Goal: Task Accomplishment & Management: Manage account settings

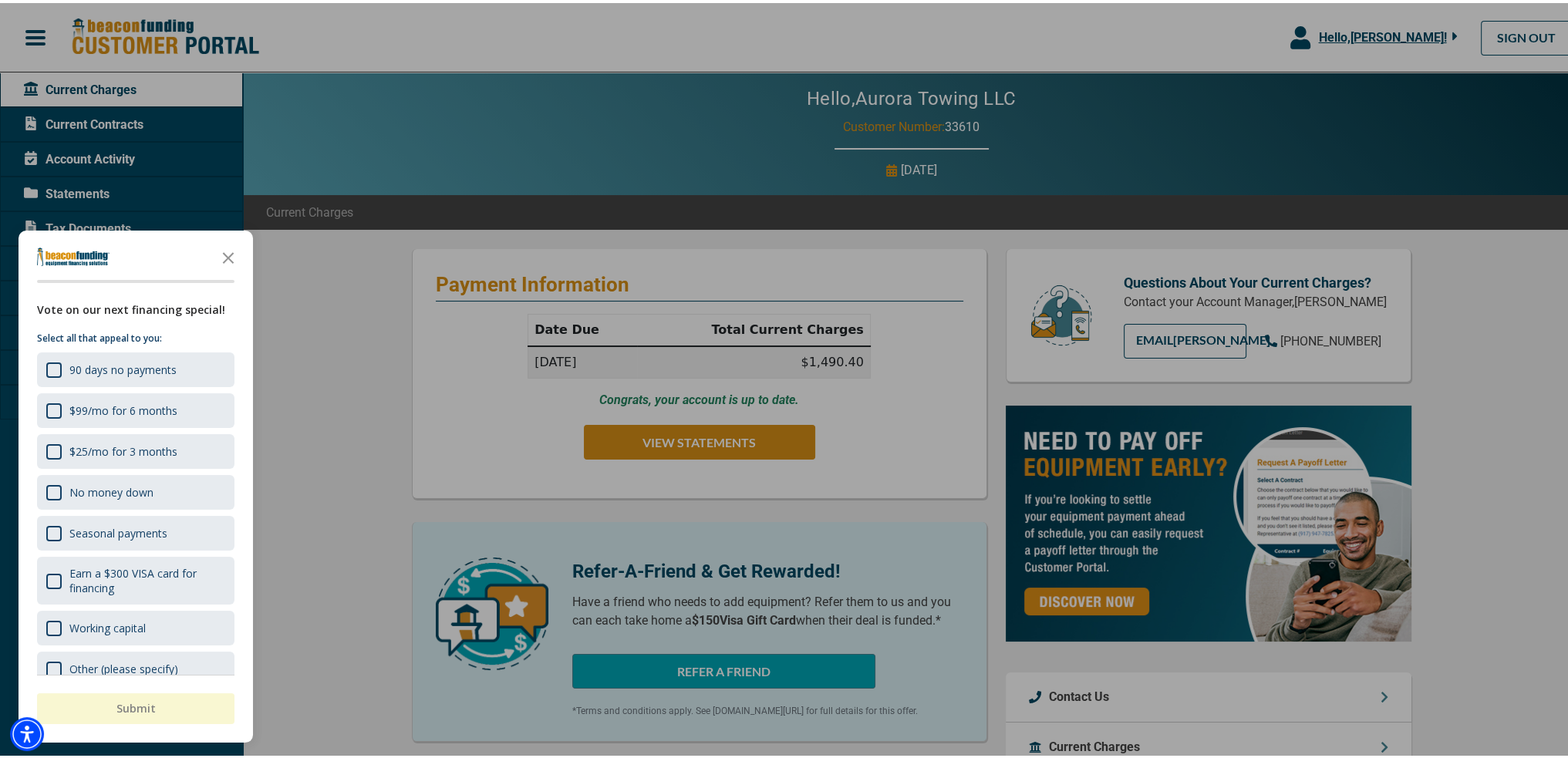
click at [1440, 33] on div at bounding box center [790, 379] width 1580 height 758
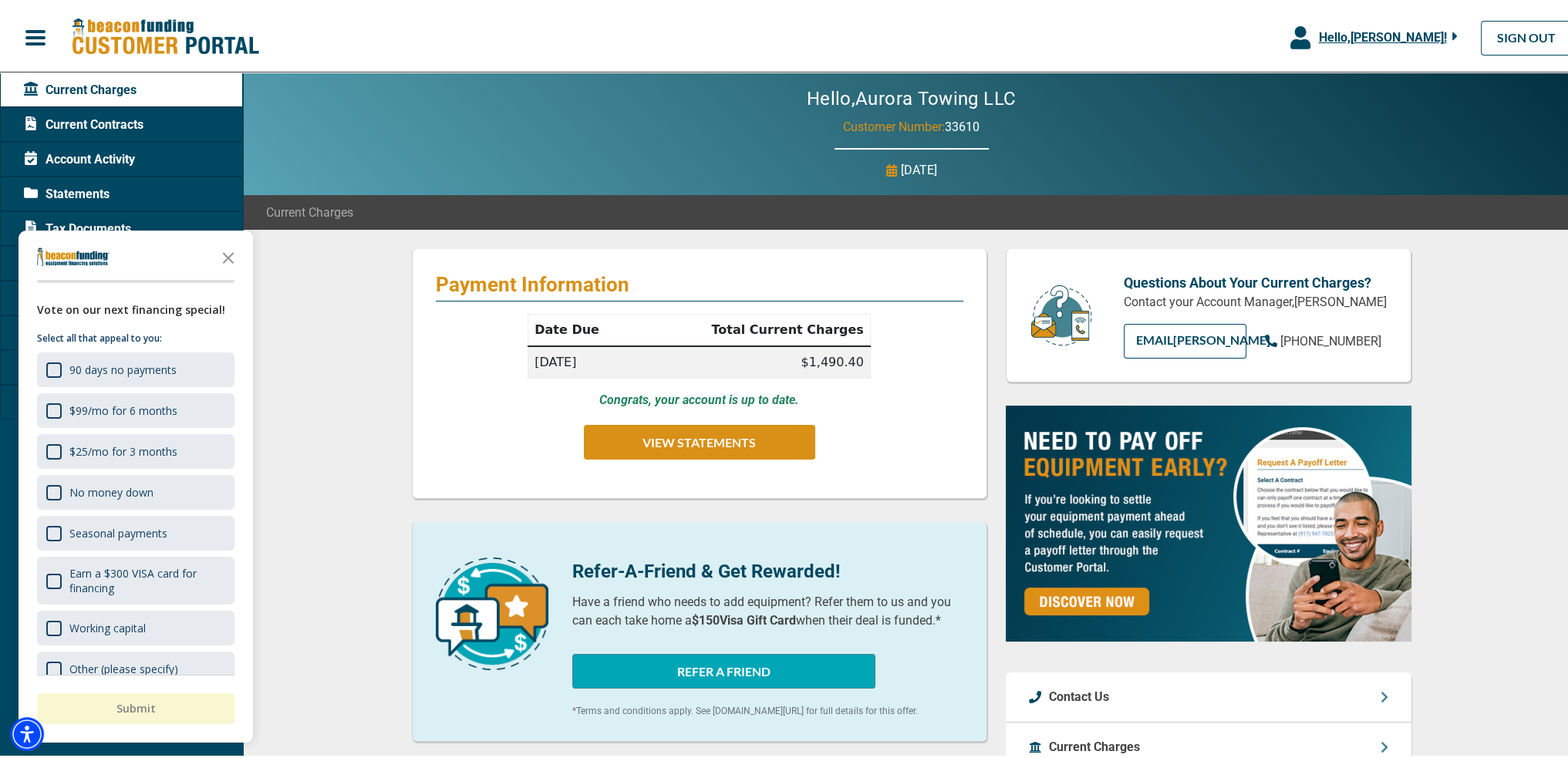
click at [1440, 33] on div "Hello, [PERSON_NAME] !" at bounding box center [1384, 35] width 147 height 19
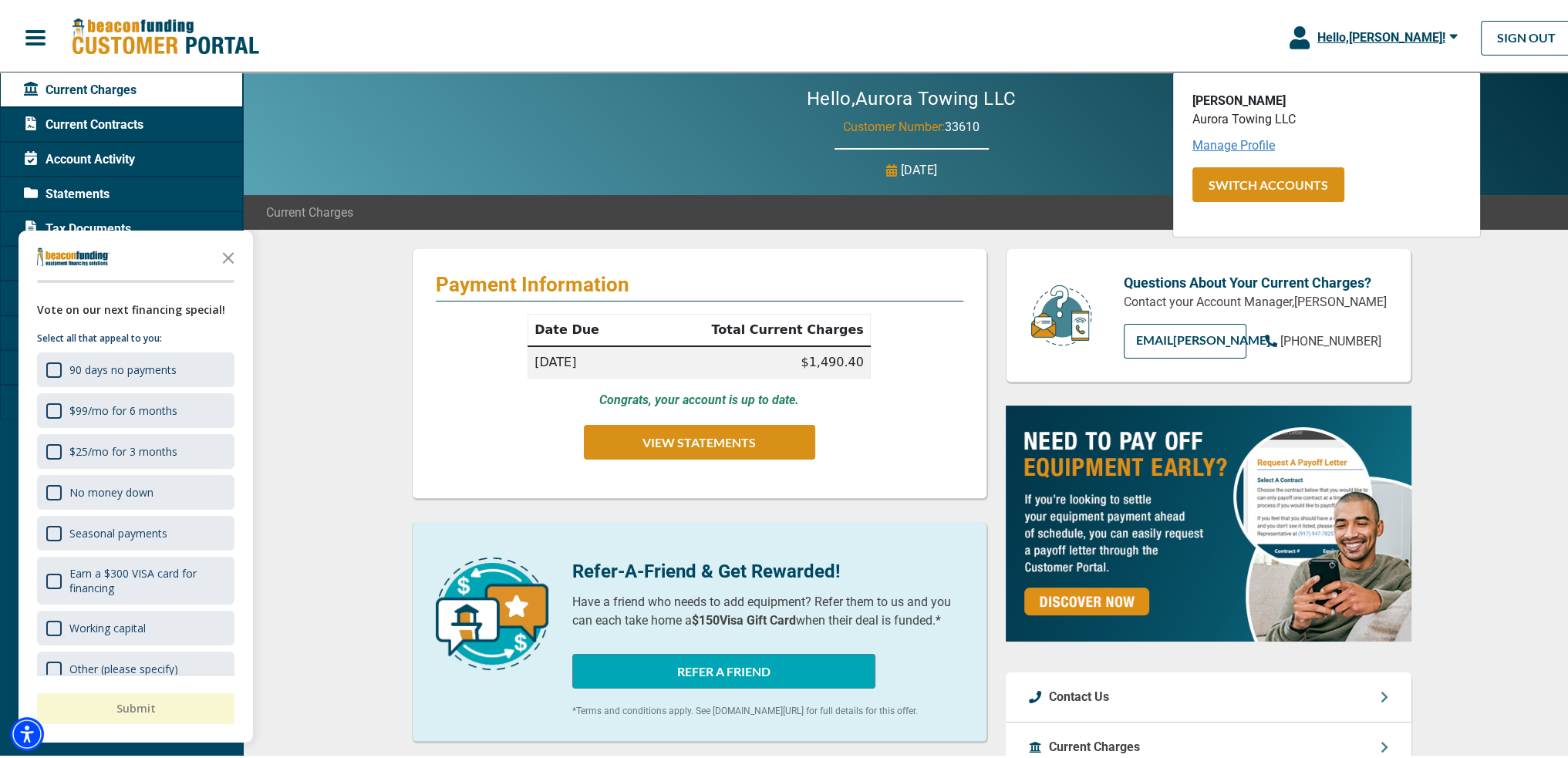
click at [1195, 138] on link "Manage Profile" at bounding box center [1233, 142] width 82 height 15
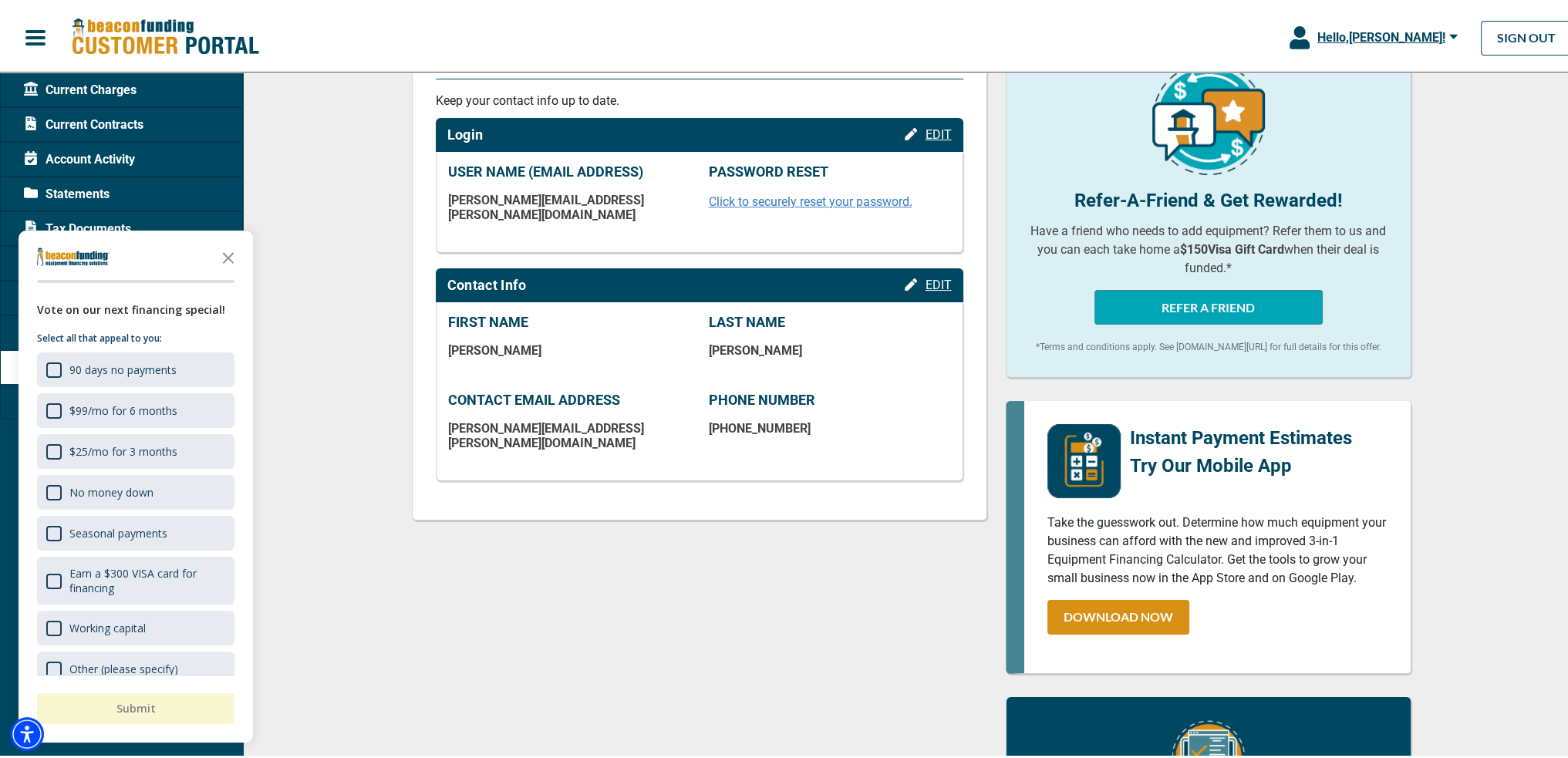
scroll to position [231, 0]
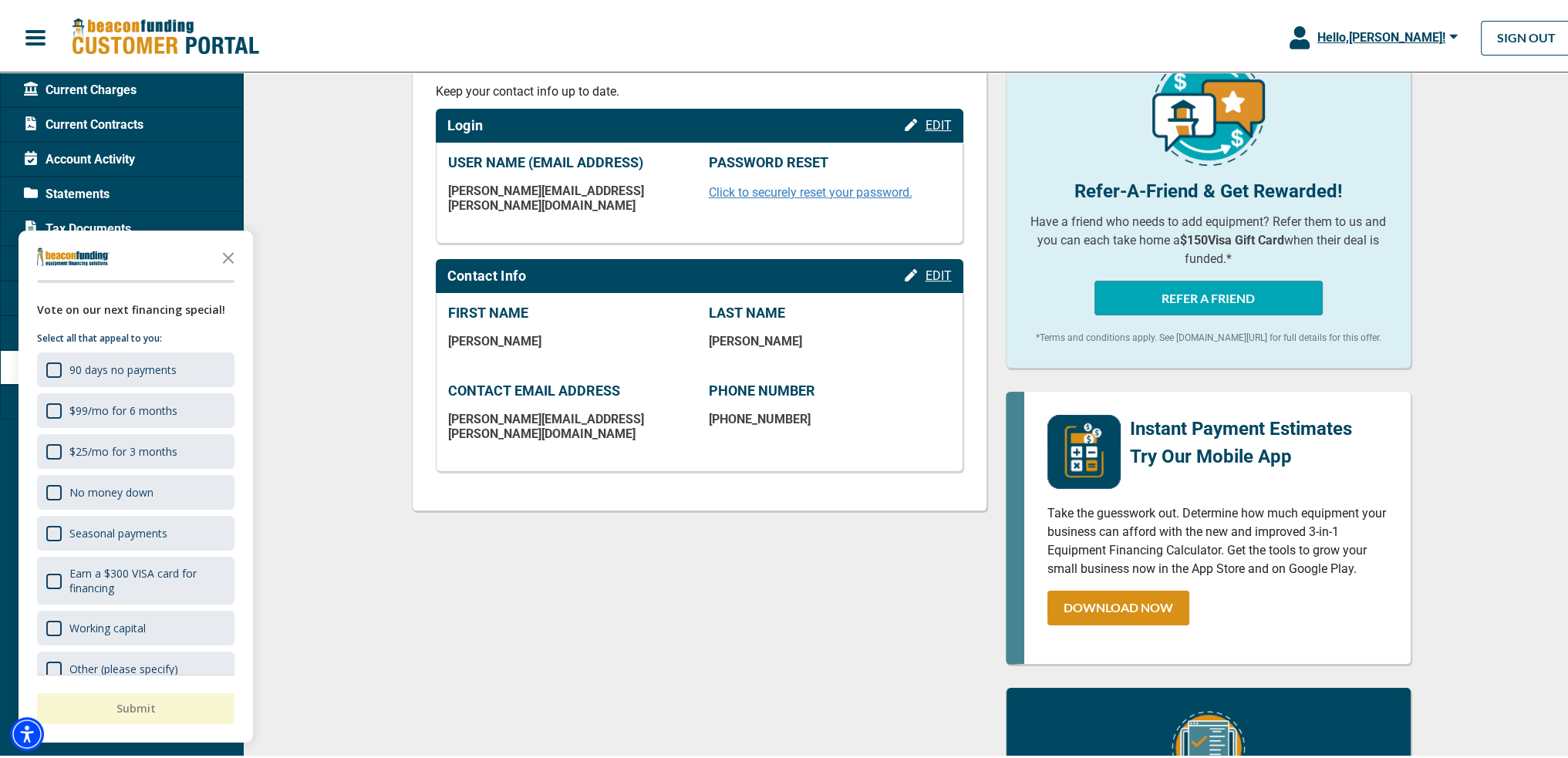
click at [925, 265] on span "EDIT" at bounding box center [938, 272] width 27 height 15
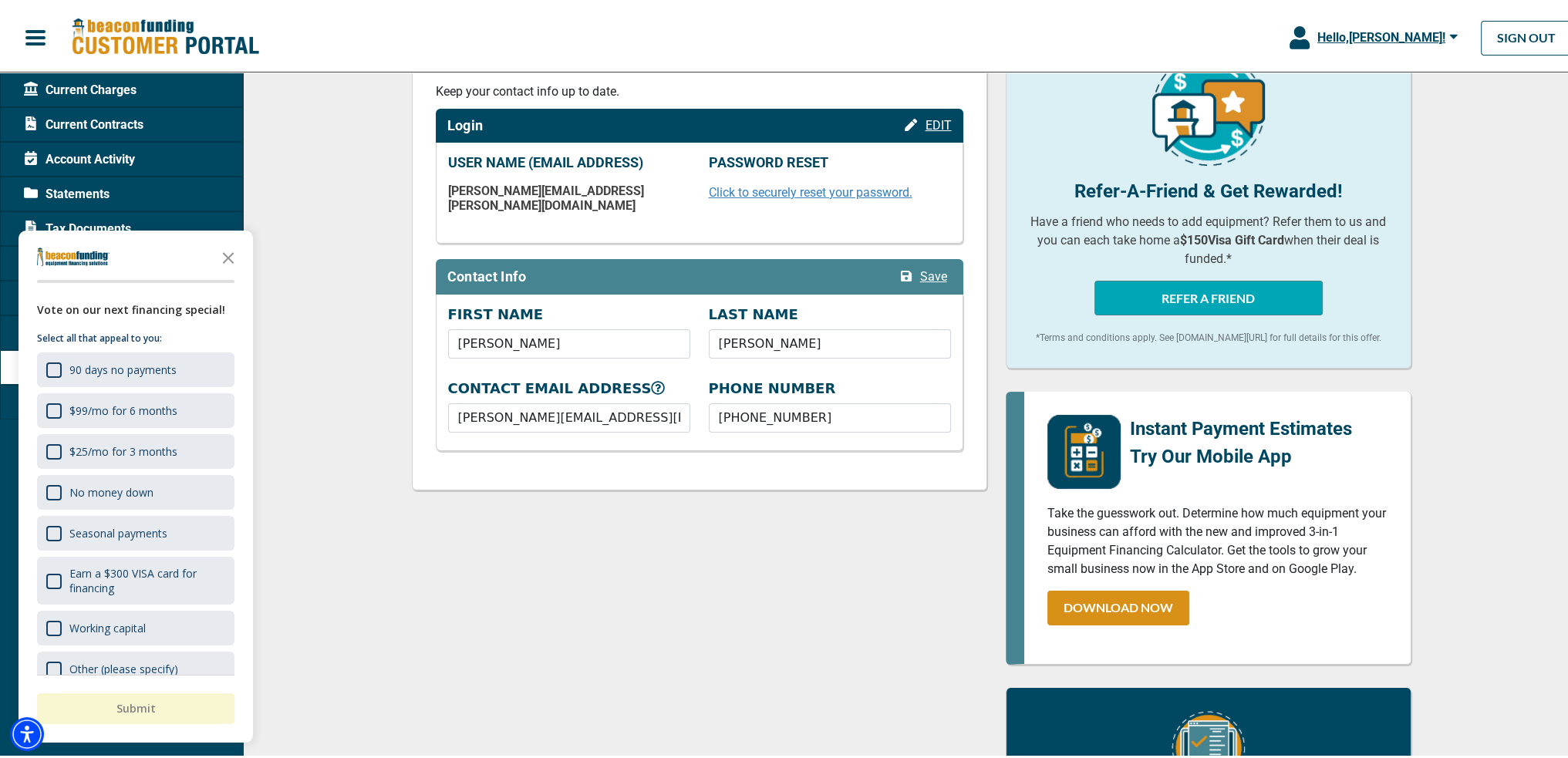
click at [643, 581] on div "Profile Keep your contact info up to date. Login EDIT USER NAME (EMAIL ADDRESS)…" at bounding box center [699, 657] width 594 height 1285
click at [230, 252] on polygon "Close the survey" at bounding box center [228, 255] width 12 height 12
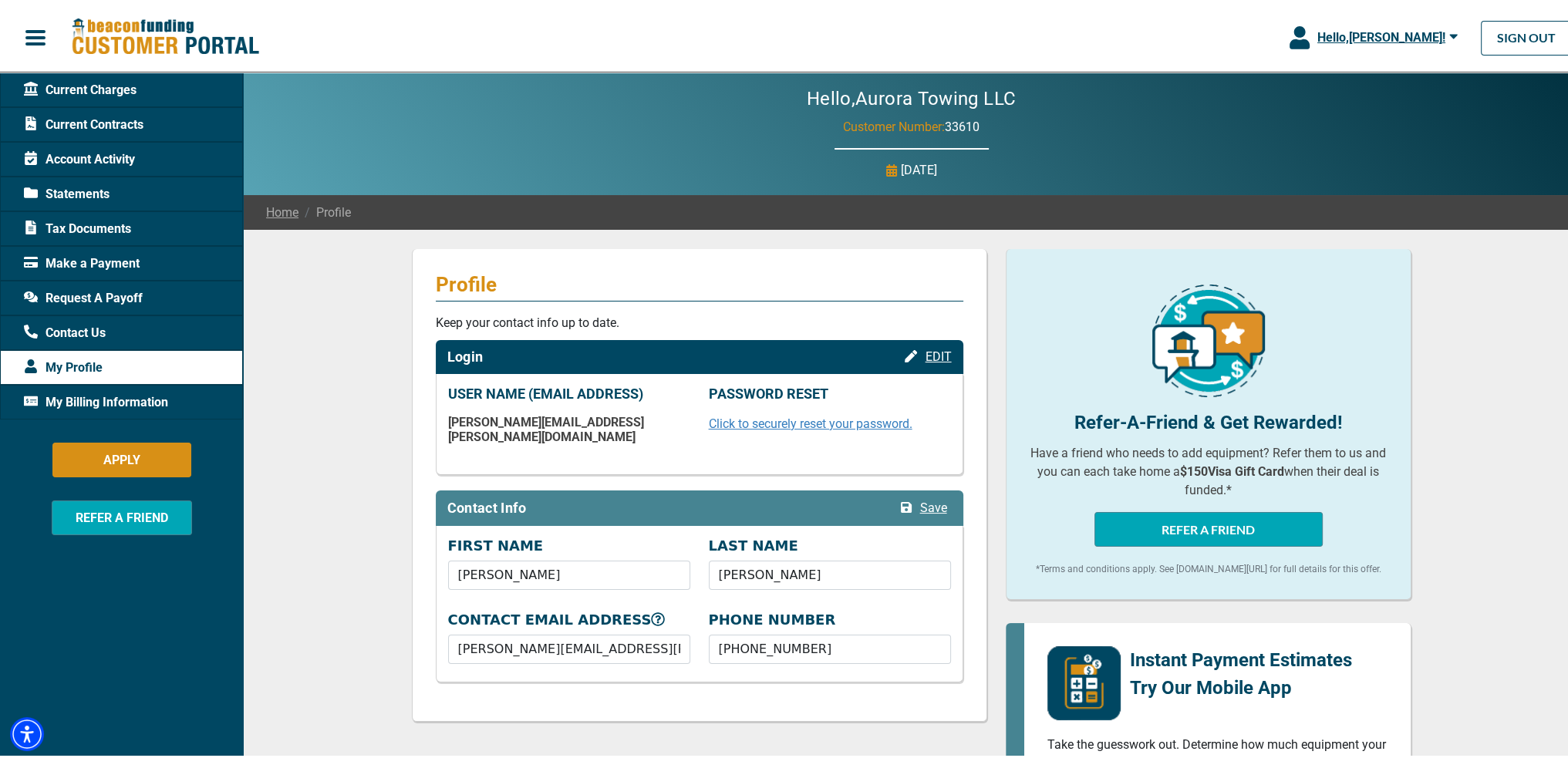
scroll to position [0, 0]
click at [1392, 19] on button "Hello, [PERSON_NAME] !" at bounding box center [1373, 35] width 215 height 69
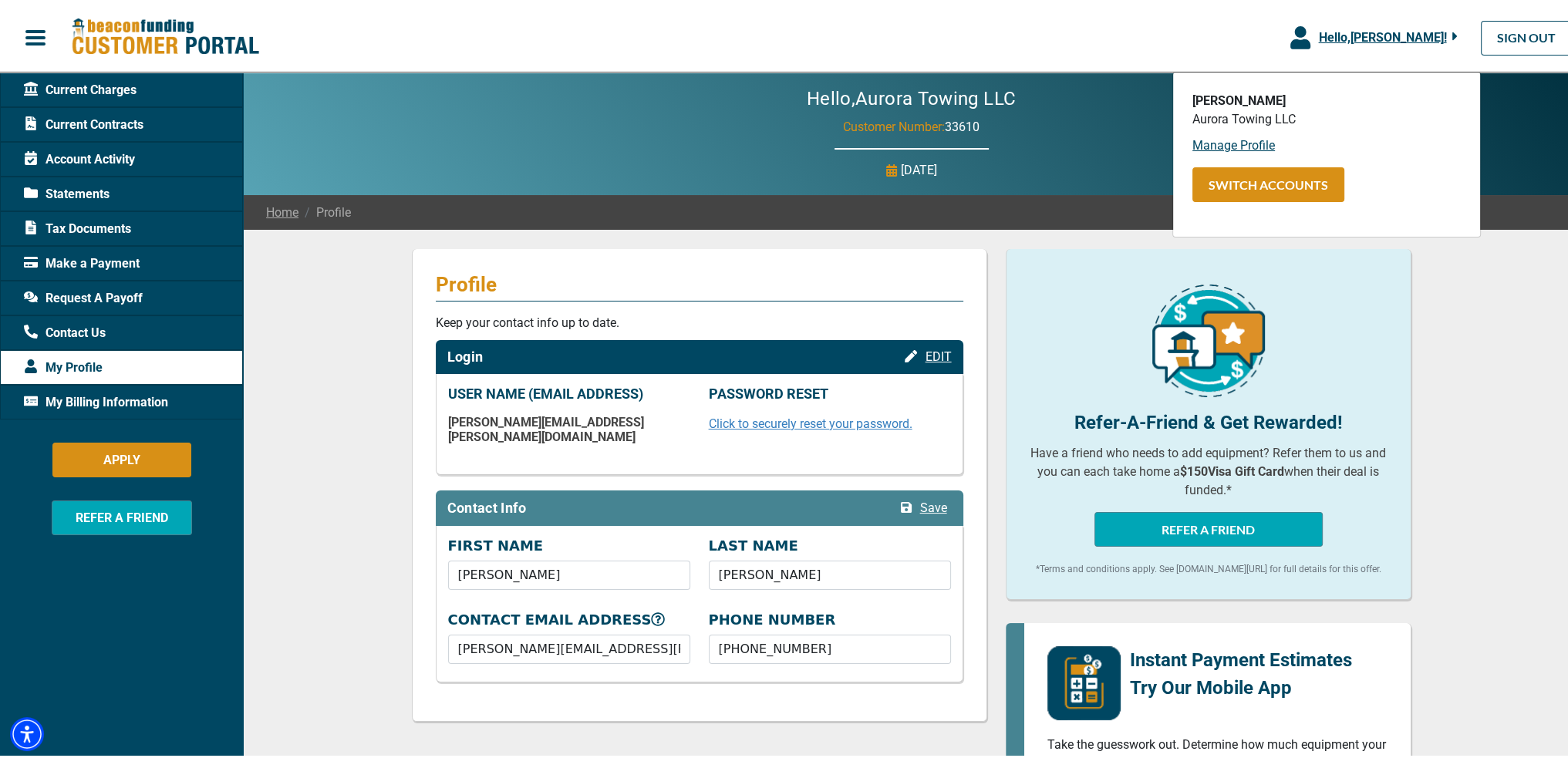
click at [1250, 114] on p "Aurora Towing LLC" at bounding box center [1327, 116] width 269 height 19
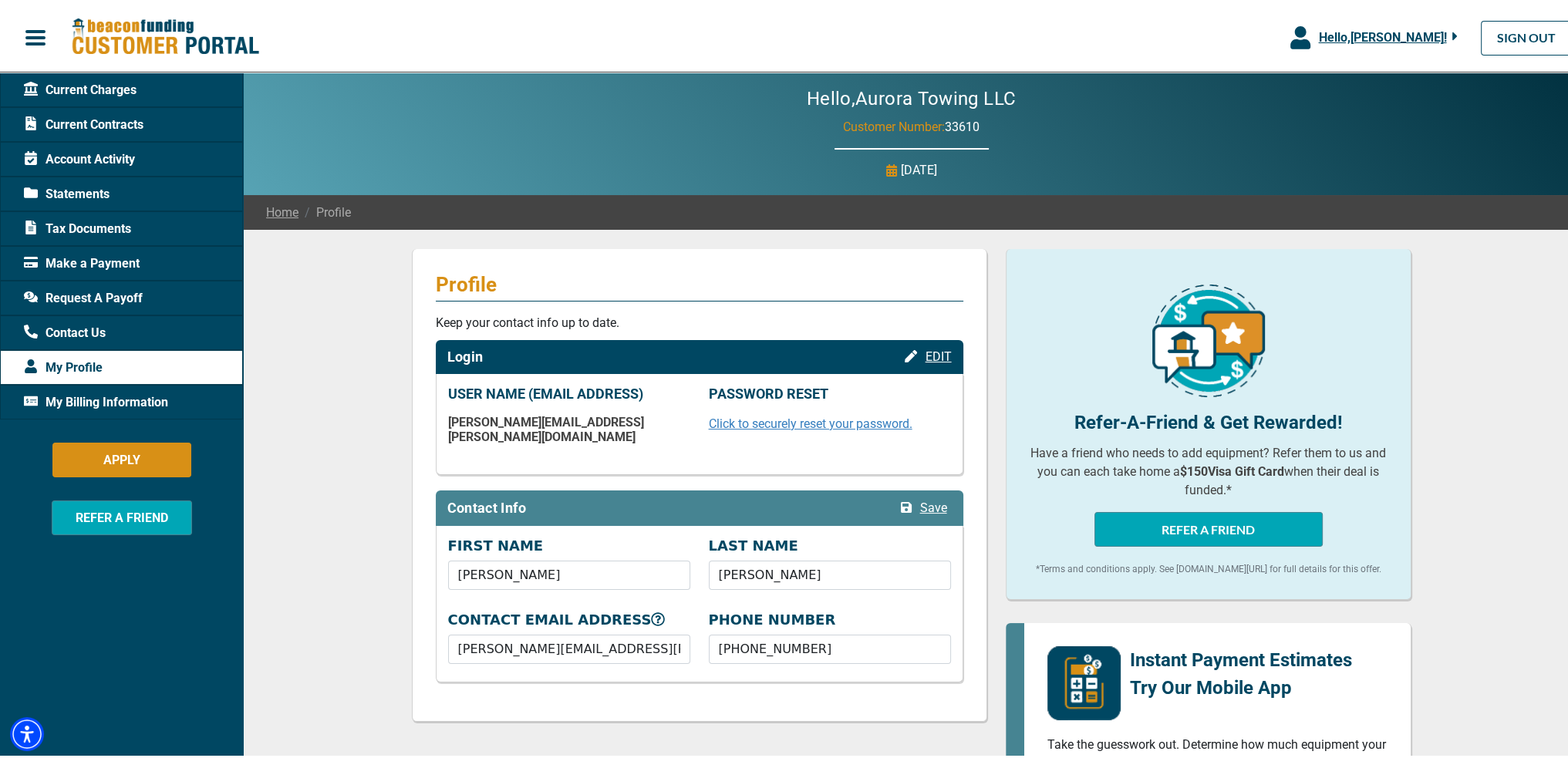
click at [142, 398] on span "My Billing Information" at bounding box center [96, 399] width 144 height 19
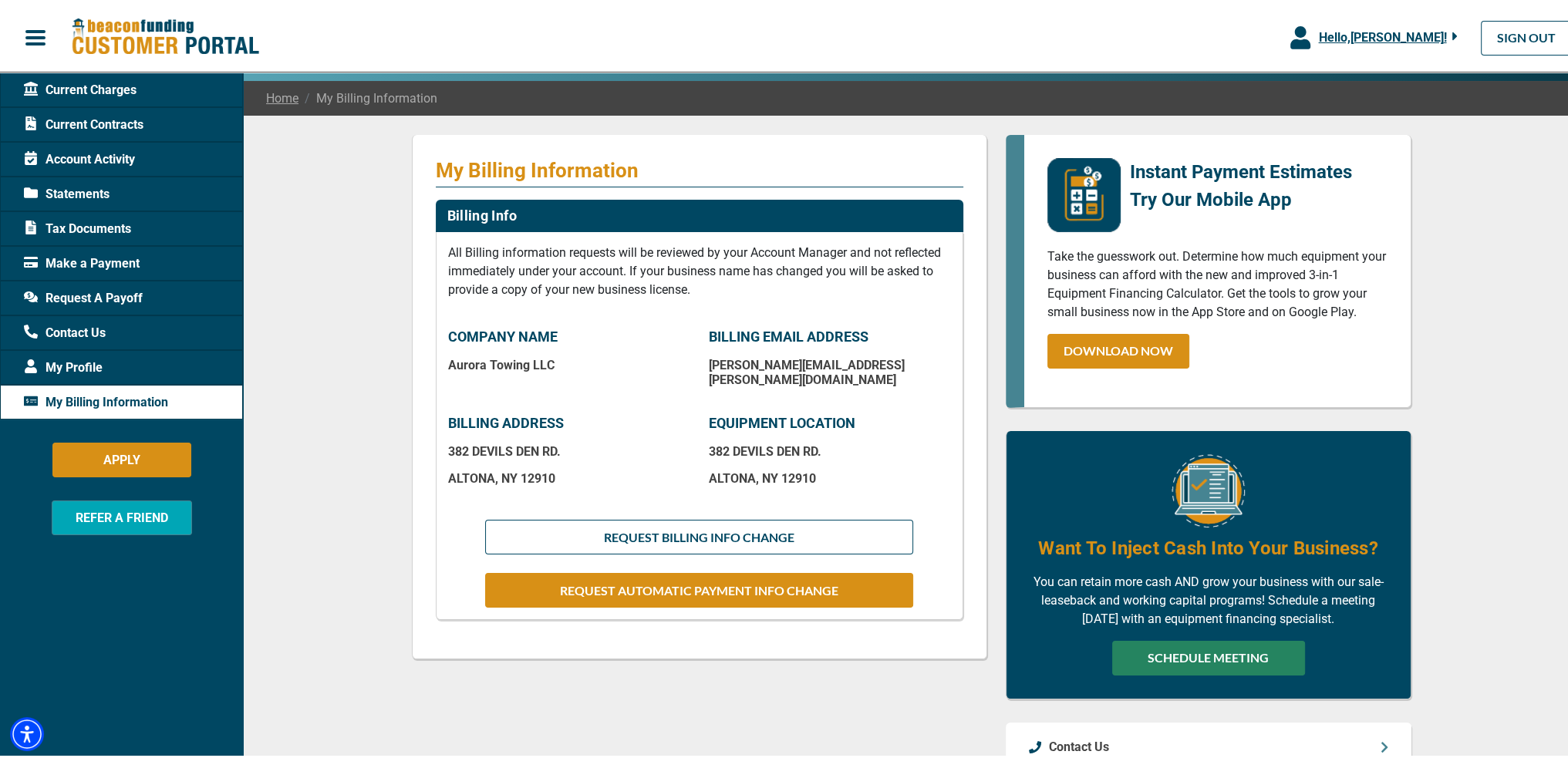
scroll to position [231, 0]
